Goal: Check status: Check status

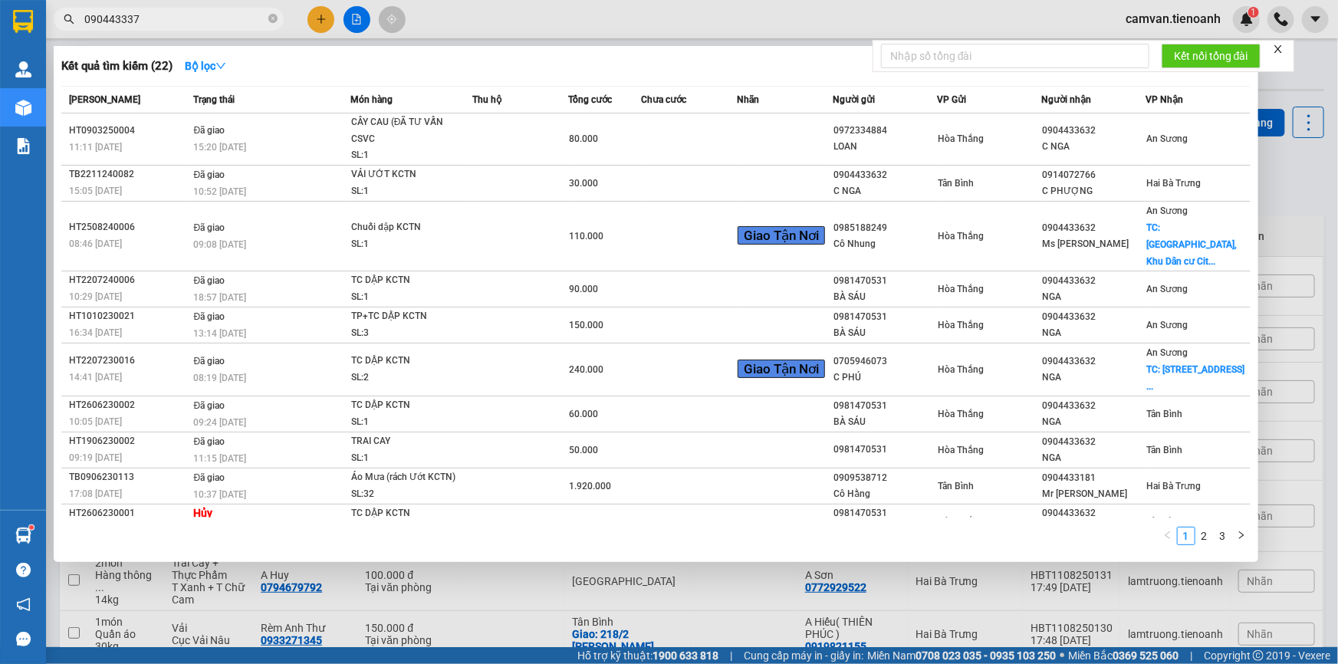
type input "0904433377"
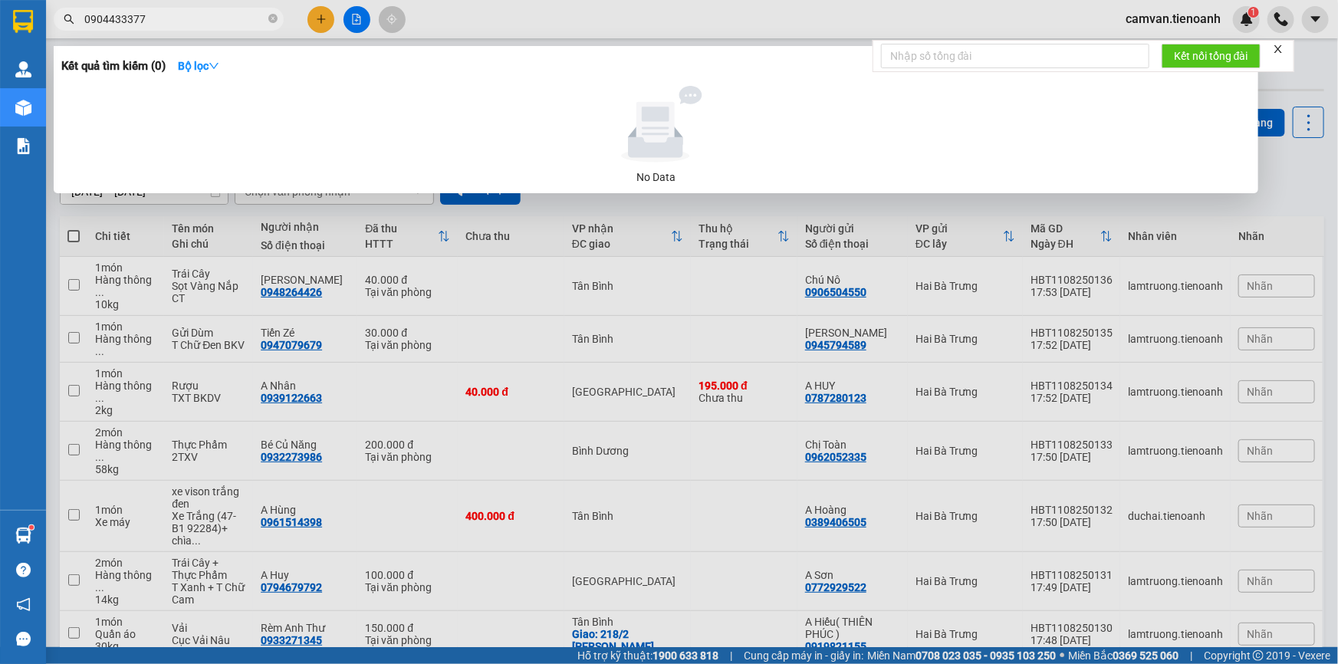
click at [199, 17] on input "0904433377" at bounding box center [174, 19] width 181 height 17
click at [108, 17] on input "0904433377" at bounding box center [174, 19] width 181 height 17
click at [276, 17] on icon "close-circle" at bounding box center [272, 18] width 9 height 9
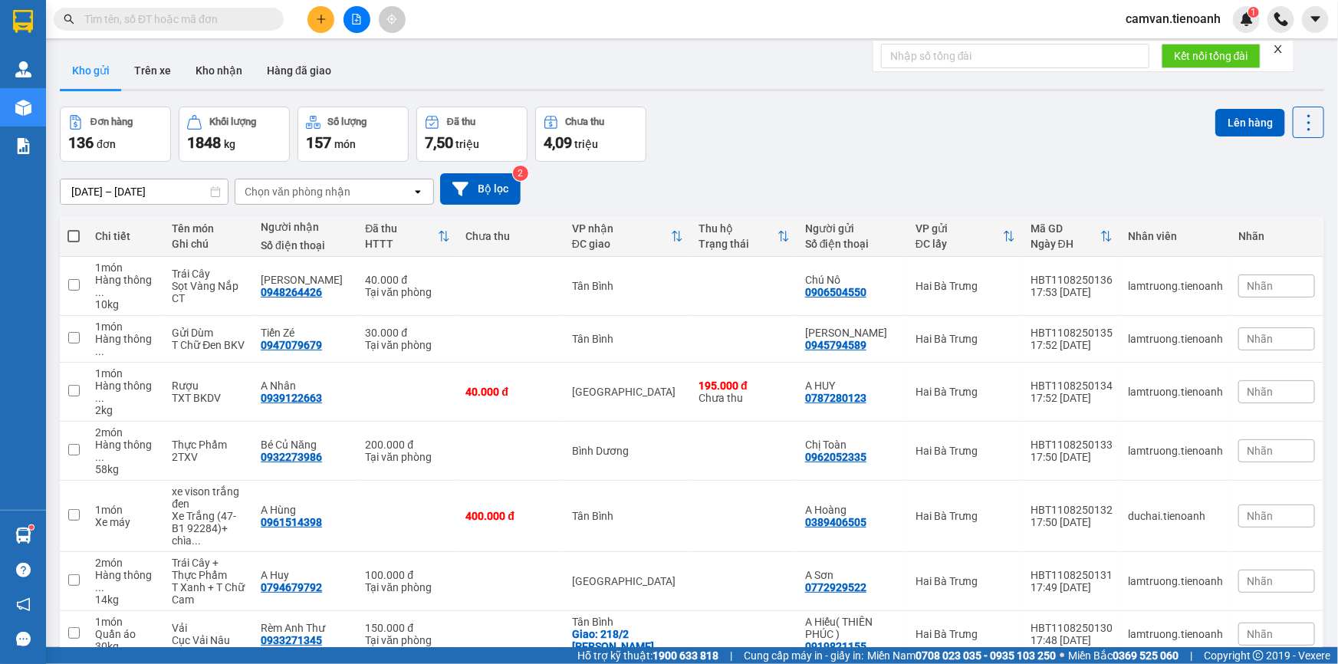
click at [212, 18] on input "text" at bounding box center [174, 19] width 181 height 17
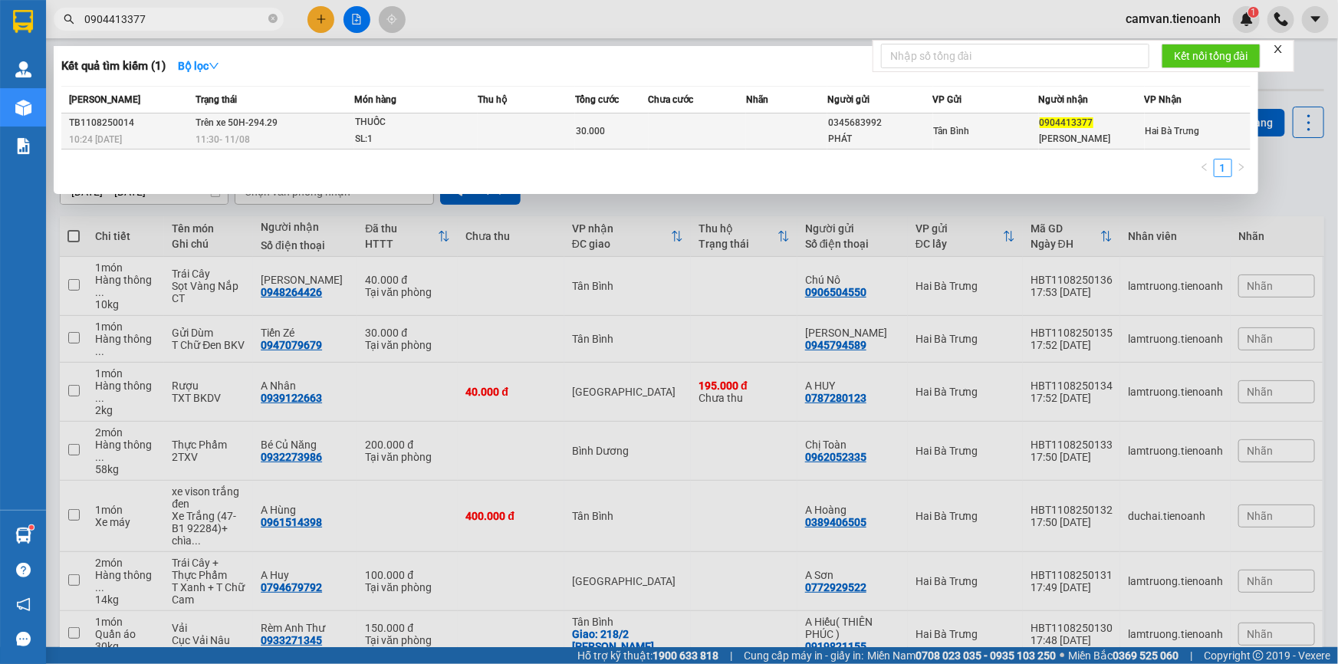
type input "0904413377"
click at [313, 131] on div "11:30 [DATE]" at bounding box center [274, 139] width 158 height 17
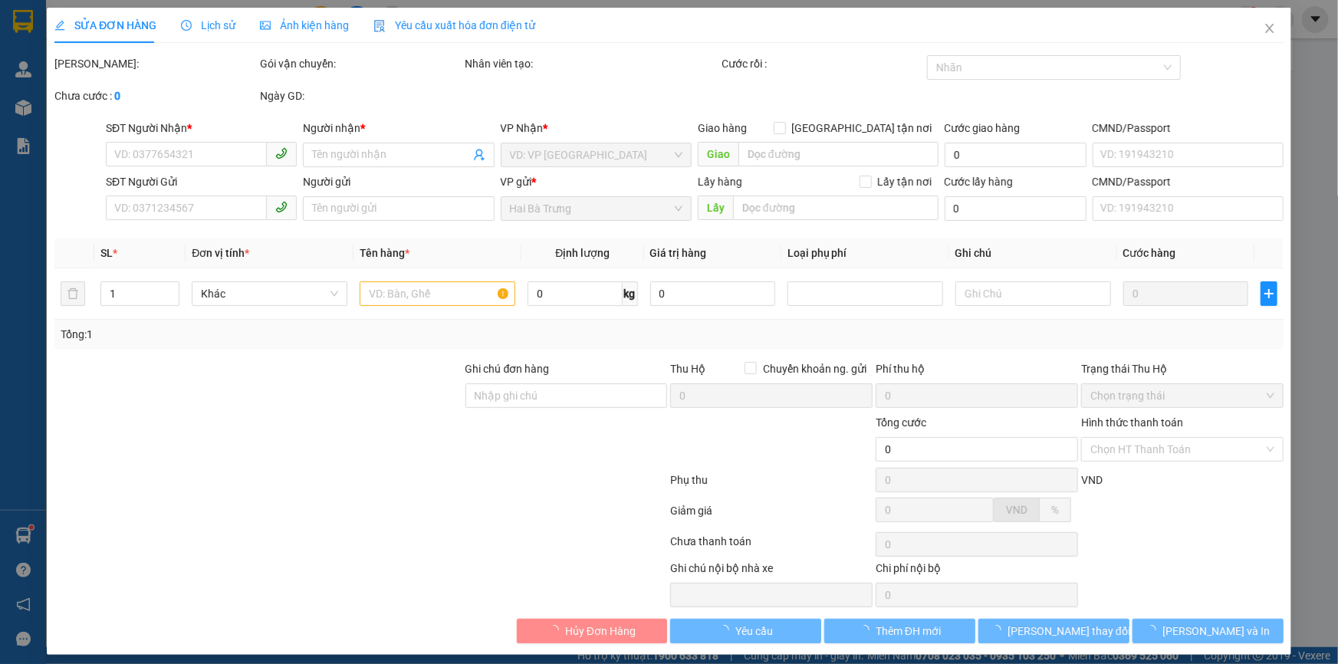
type input "0904413377"
type input "[PERSON_NAME]"
type input "0345683992"
type input "PHÁT"
type input "30.000"
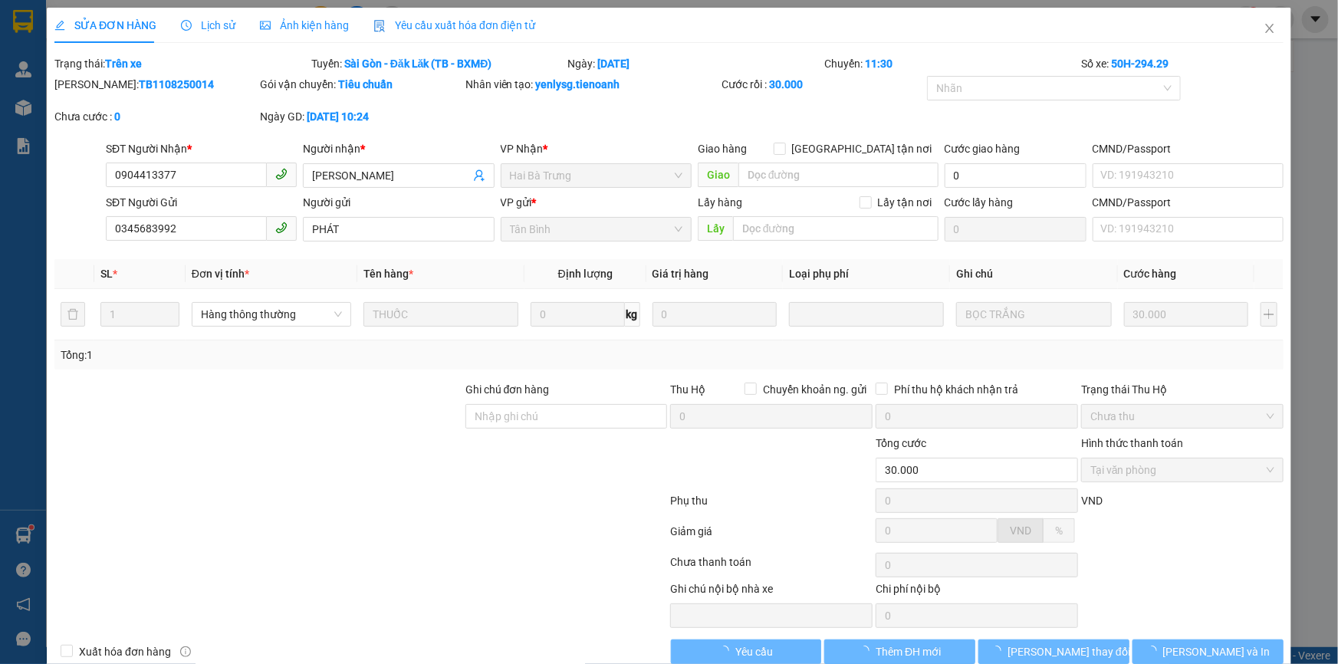
click at [215, 23] on span "Lịch sử" at bounding box center [208, 25] width 54 height 12
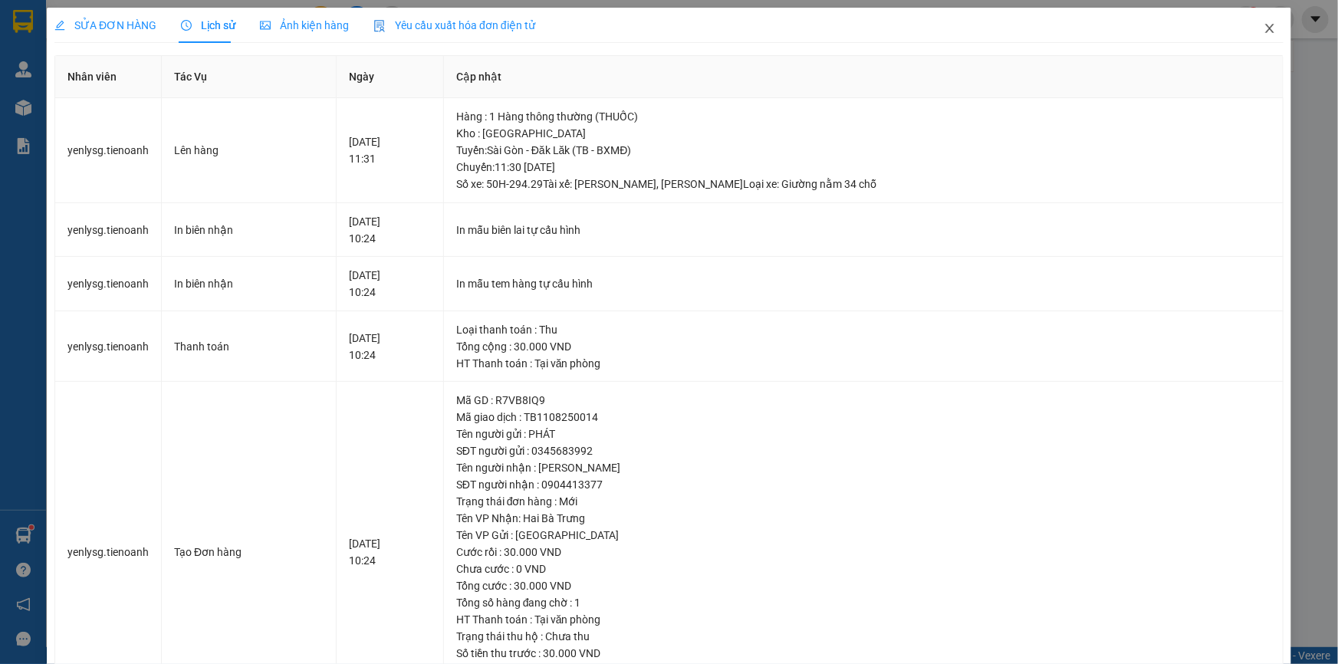
click at [1265, 30] on icon "close" at bounding box center [1269, 28] width 8 height 9
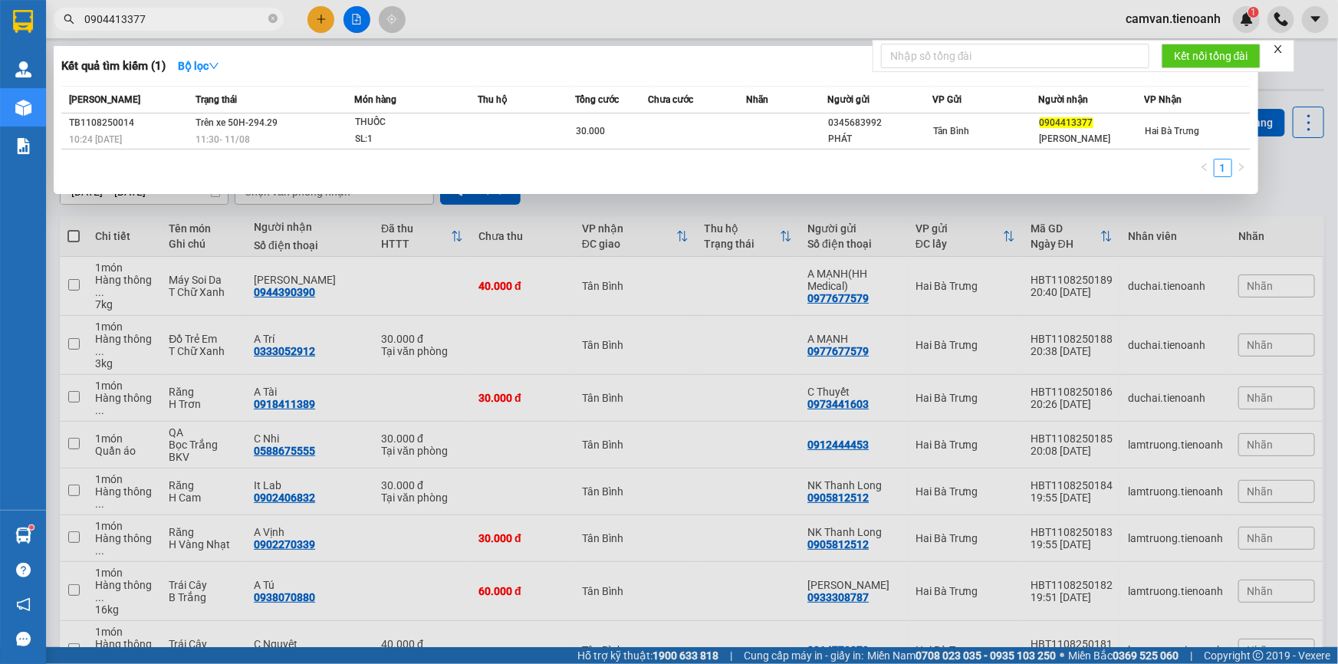
click at [139, 18] on input "0904413377" at bounding box center [174, 19] width 181 height 17
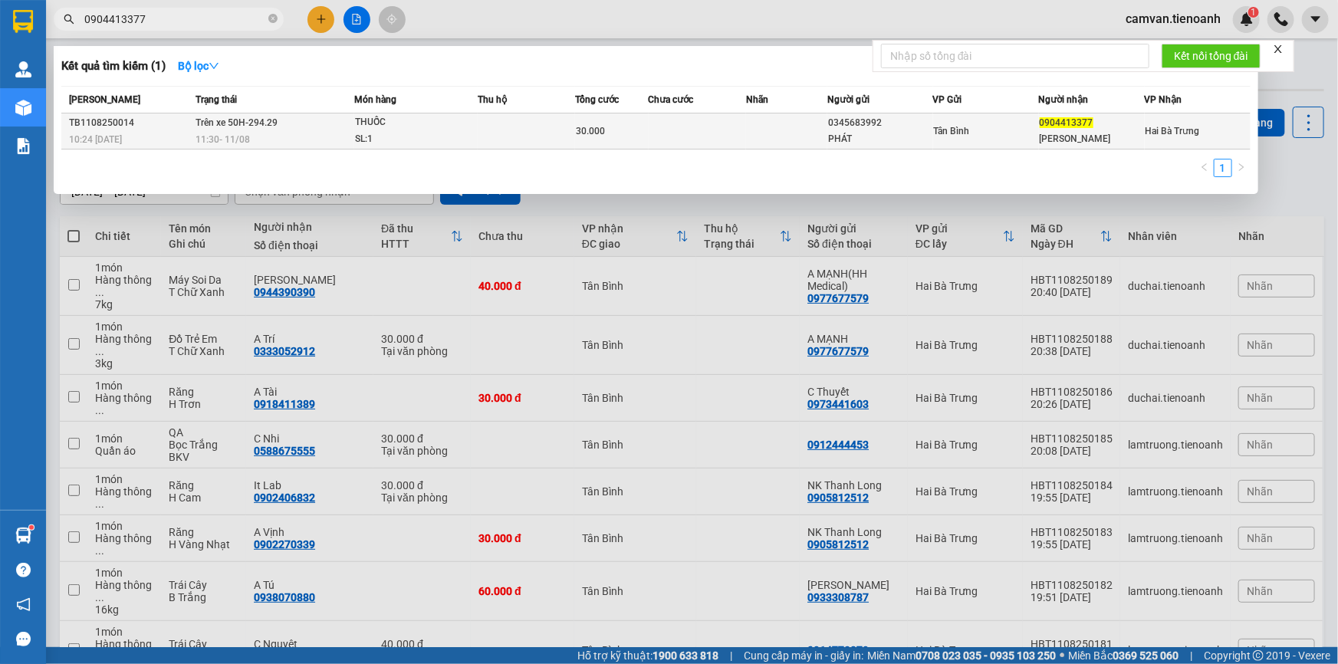
click at [292, 122] on td "Trên xe 50H-294.29 11:30 [DATE]" at bounding box center [273, 131] width 163 height 36
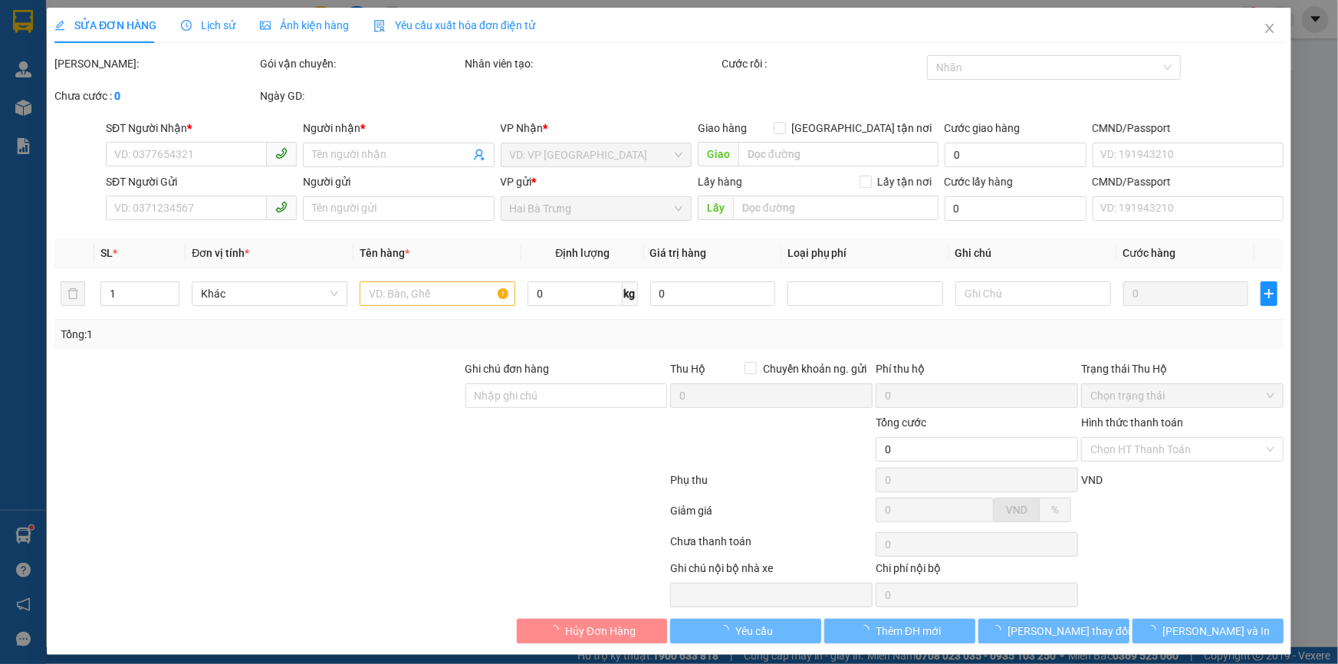
type input "0904413377"
type input "[PERSON_NAME]"
type input "0345683992"
type input "PHÁT"
type input "30.000"
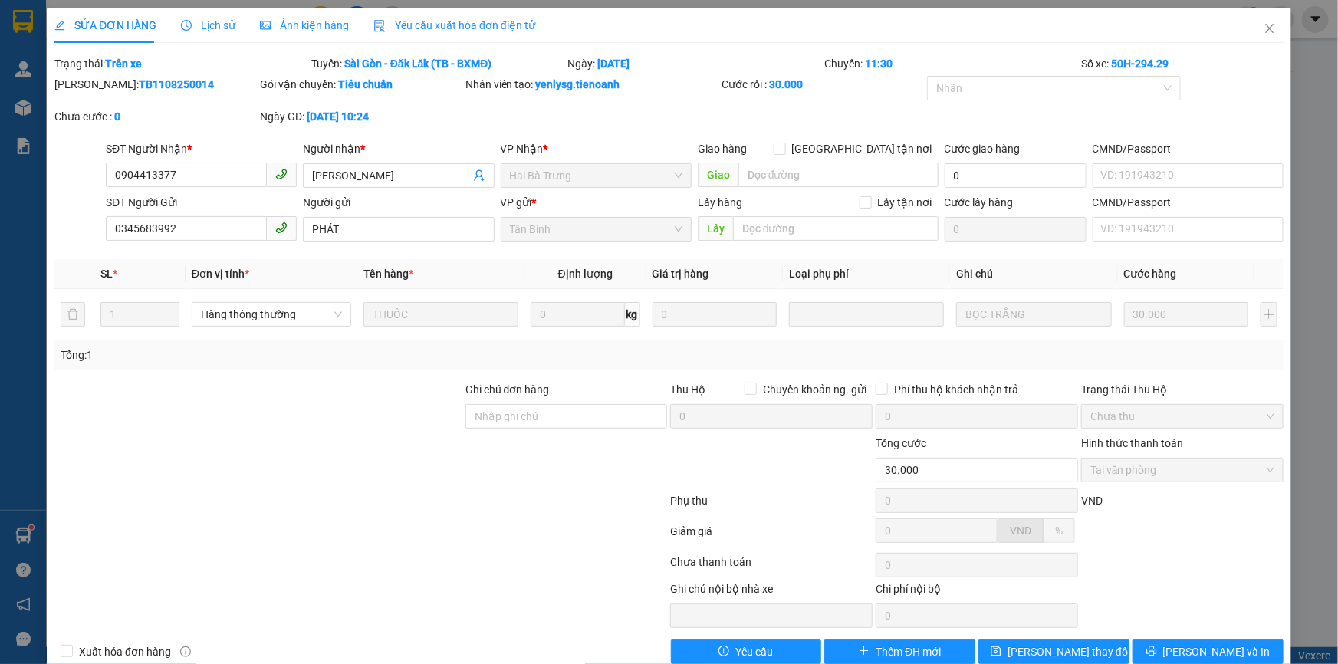
click at [198, 19] on span "Lịch sử" at bounding box center [208, 25] width 54 height 12
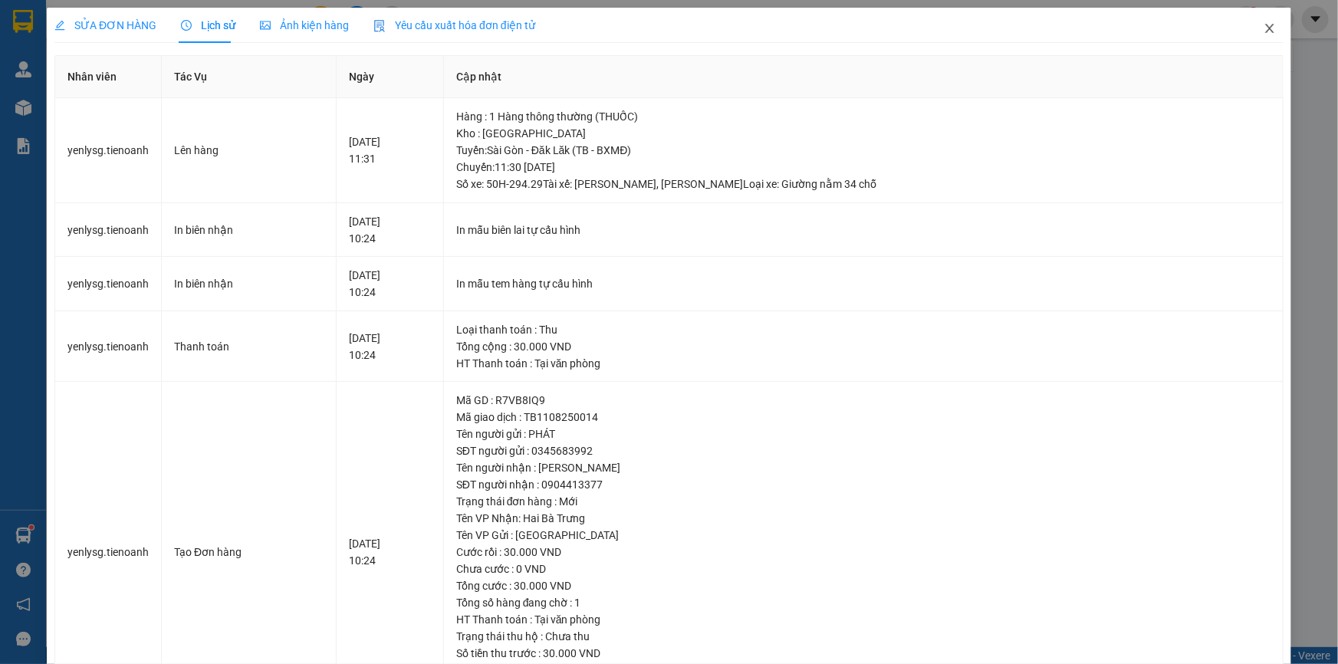
click at [1263, 26] on icon "close" at bounding box center [1269, 28] width 12 height 12
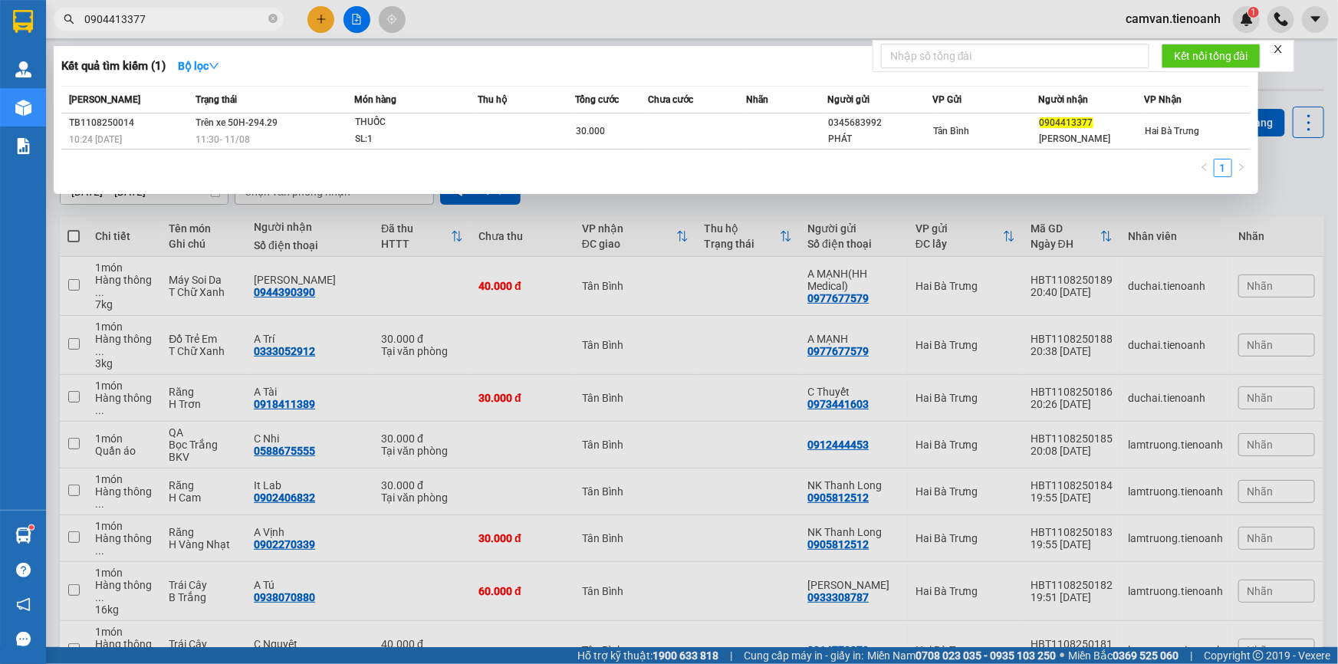
click at [214, 19] on input "0904413377" at bounding box center [174, 19] width 181 height 17
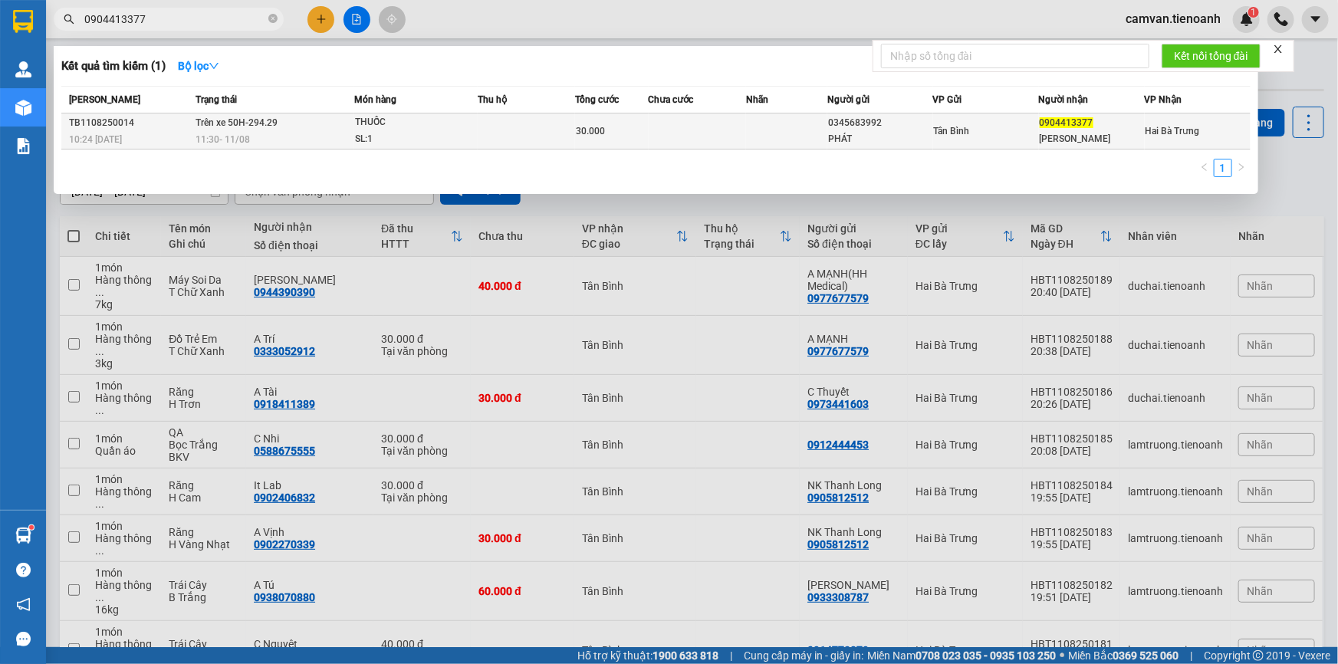
click at [414, 138] on div "SL: 1" at bounding box center [412, 139] width 115 height 17
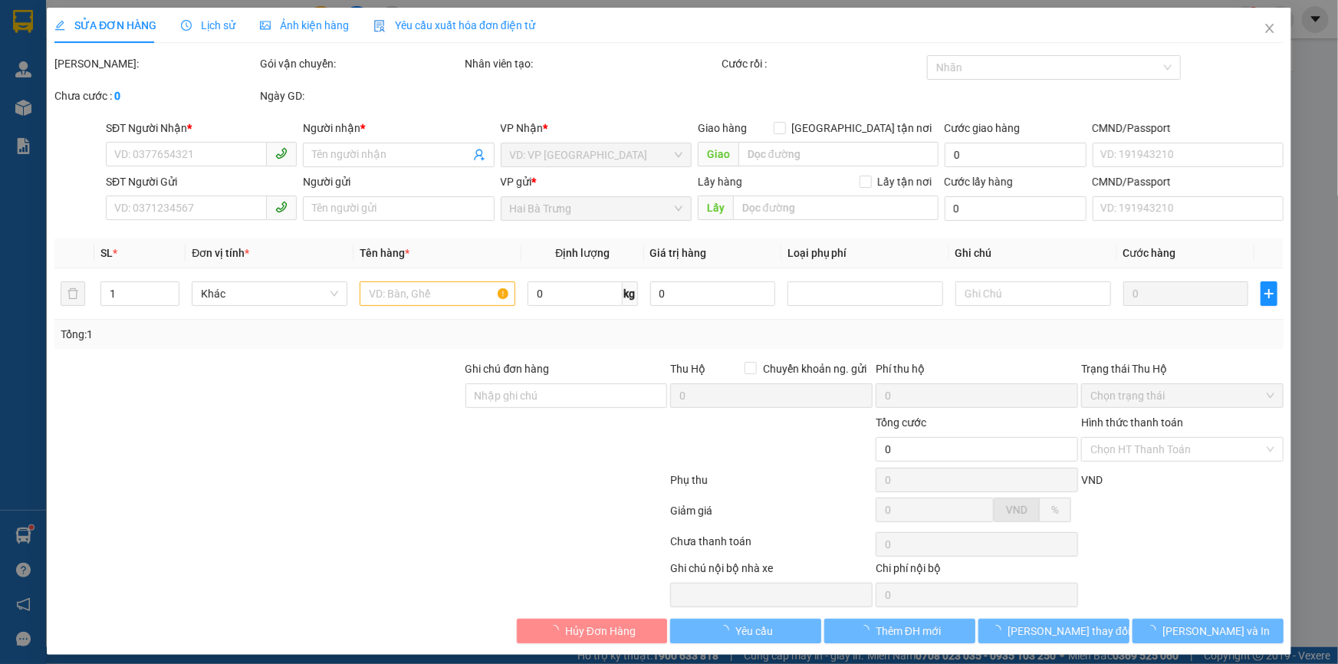
type input "0904413377"
type input "[PERSON_NAME]"
type input "0345683992"
type input "PHÁT"
type input "30.000"
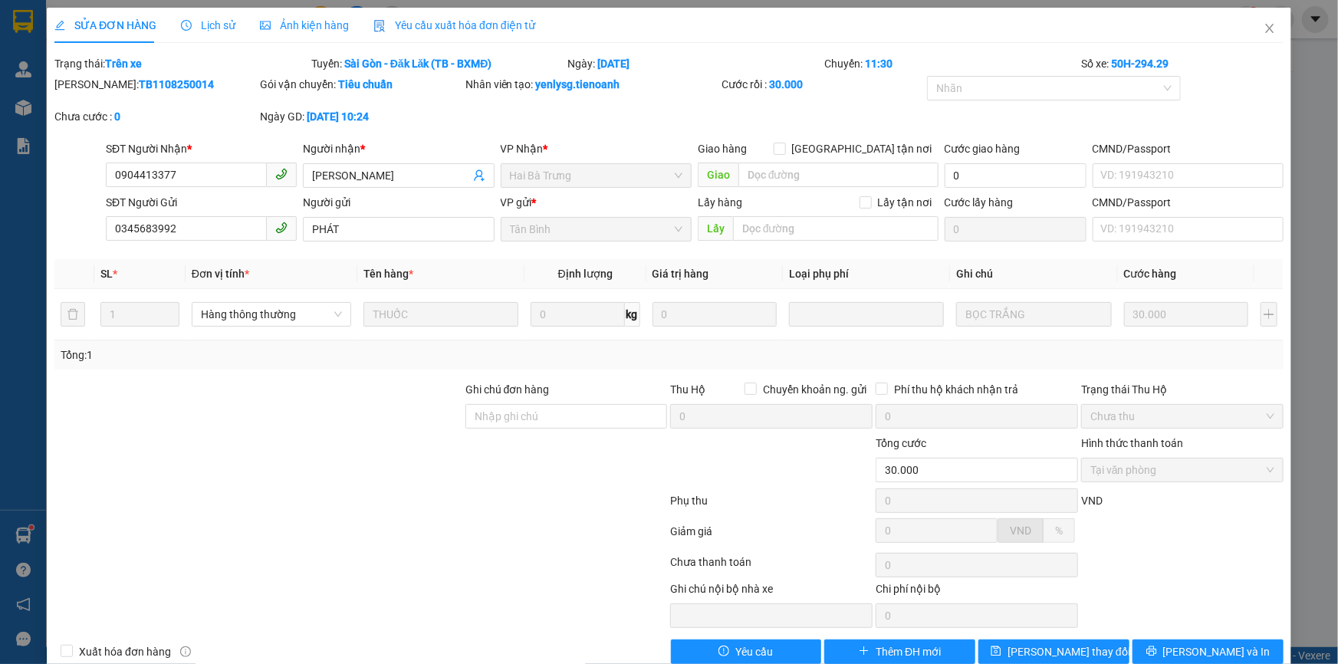
click at [211, 22] on span "Lịch sử" at bounding box center [208, 25] width 54 height 12
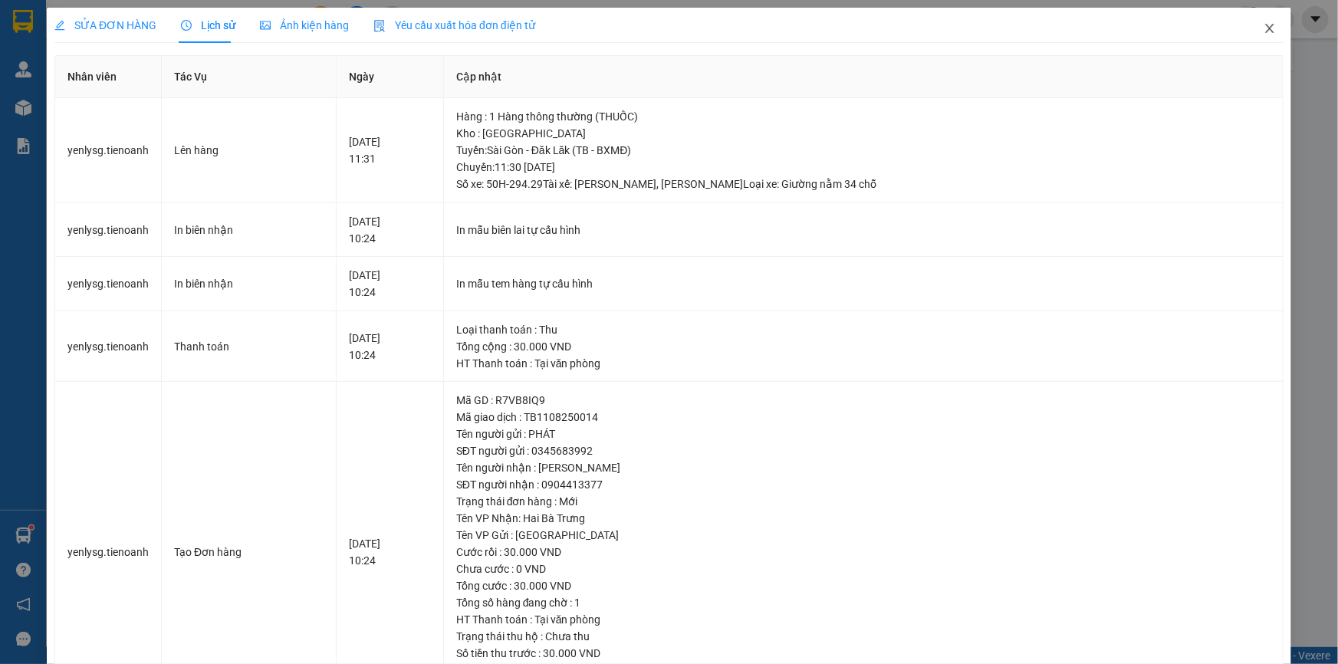
click at [1263, 29] on icon "close" at bounding box center [1269, 28] width 12 height 12
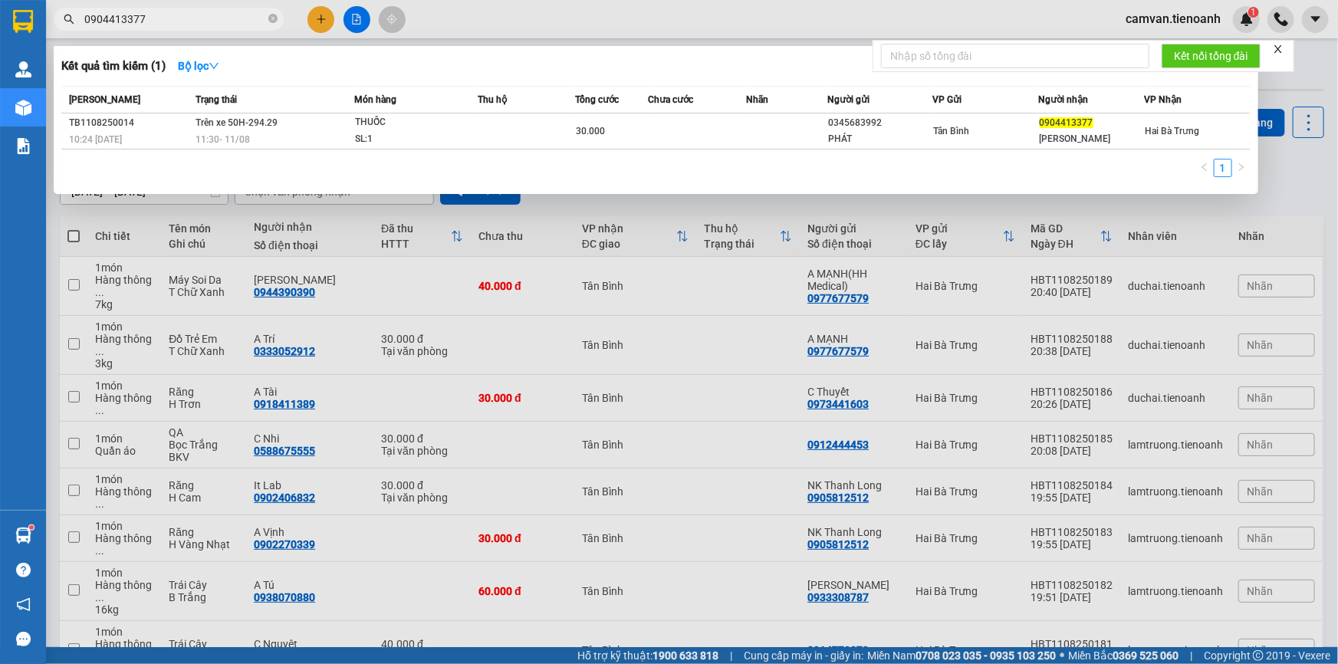
click at [177, 22] on input "0904413377" at bounding box center [174, 19] width 181 height 17
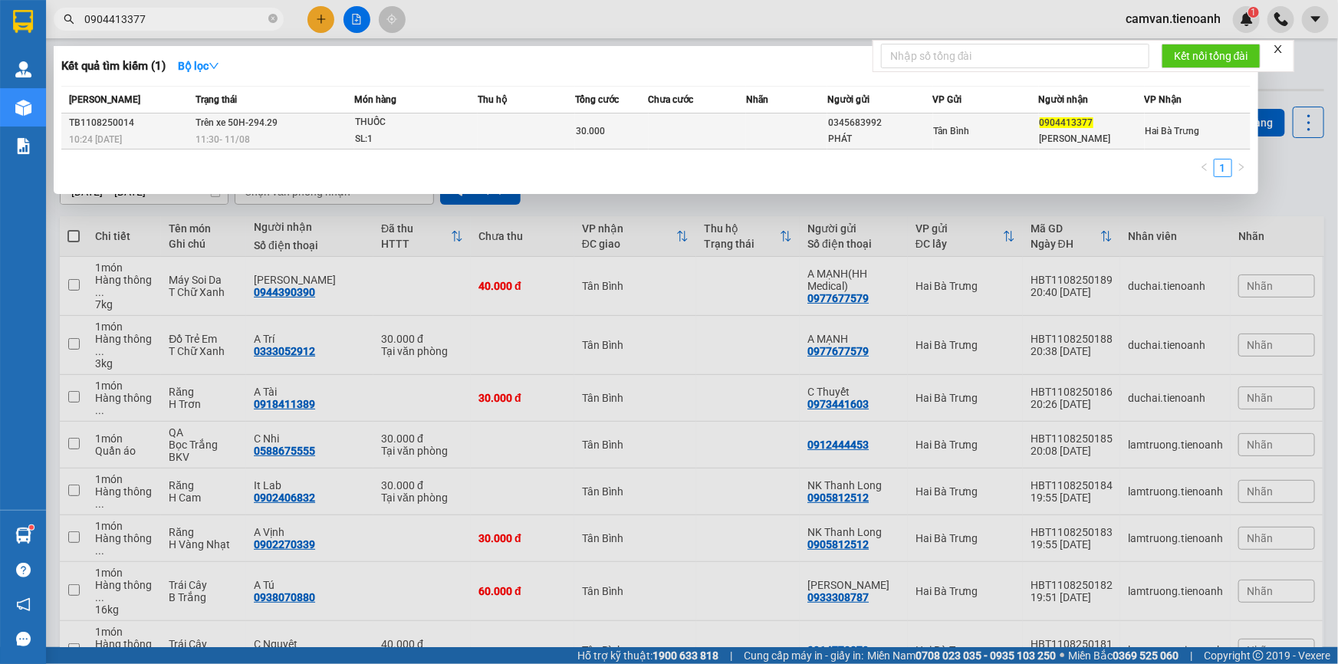
click at [298, 142] on div "11:30 [DATE]" at bounding box center [274, 139] width 158 height 17
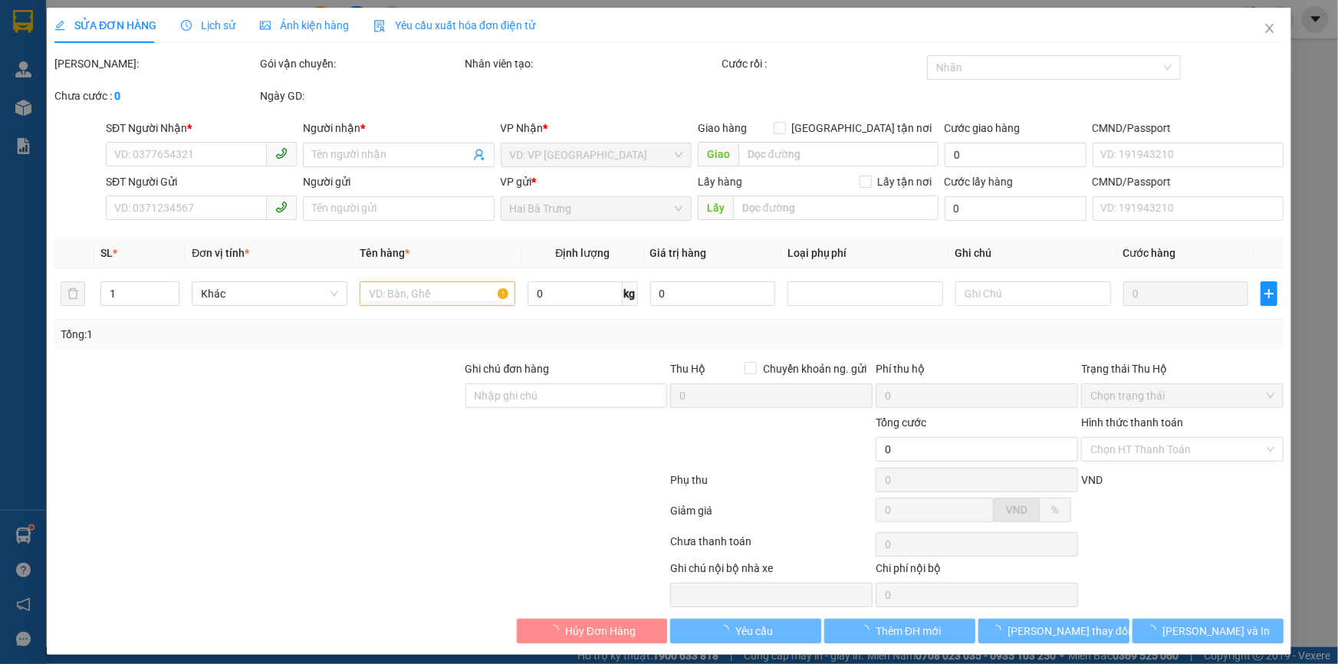
type input "0904413377"
type input "[PERSON_NAME]"
type input "0345683992"
type input "PHÁT"
type input "30.000"
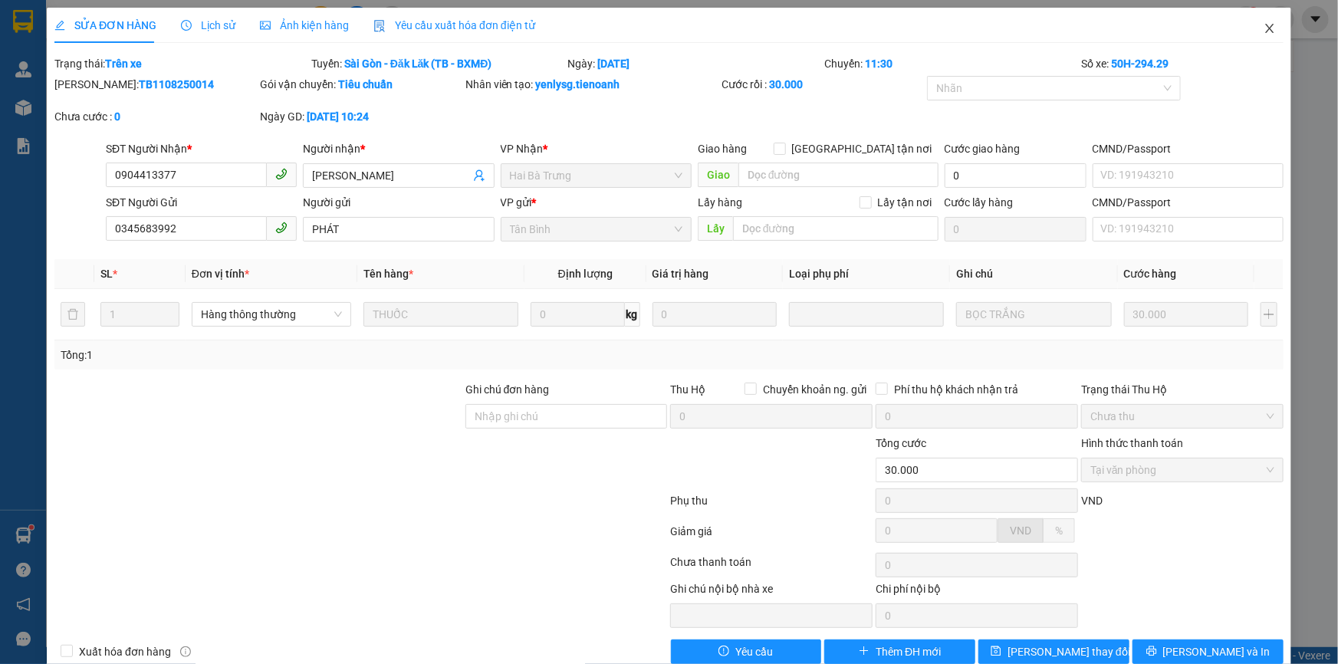
click at [1263, 34] on icon "close" at bounding box center [1269, 28] width 12 height 12
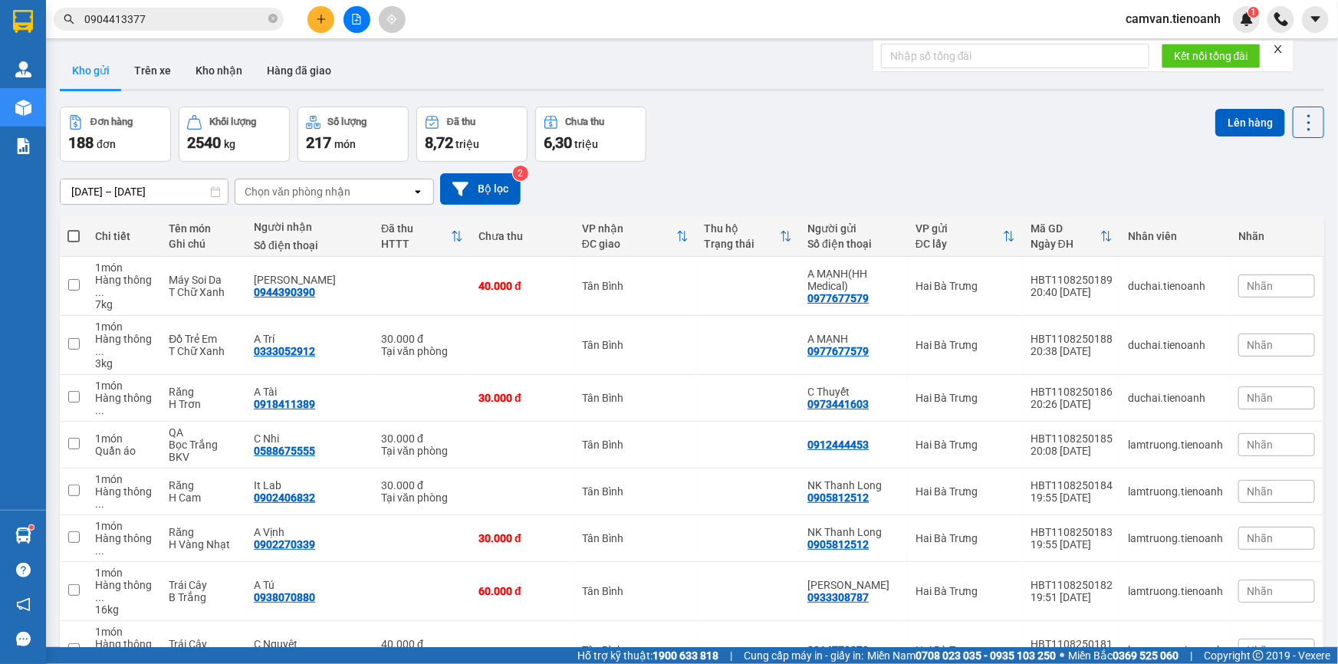
click at [189, 20] on input "0904413377" at bounding box center [174, 19] width 181 height 17
